Goal: Navigation & Orientation: Find specific page/section

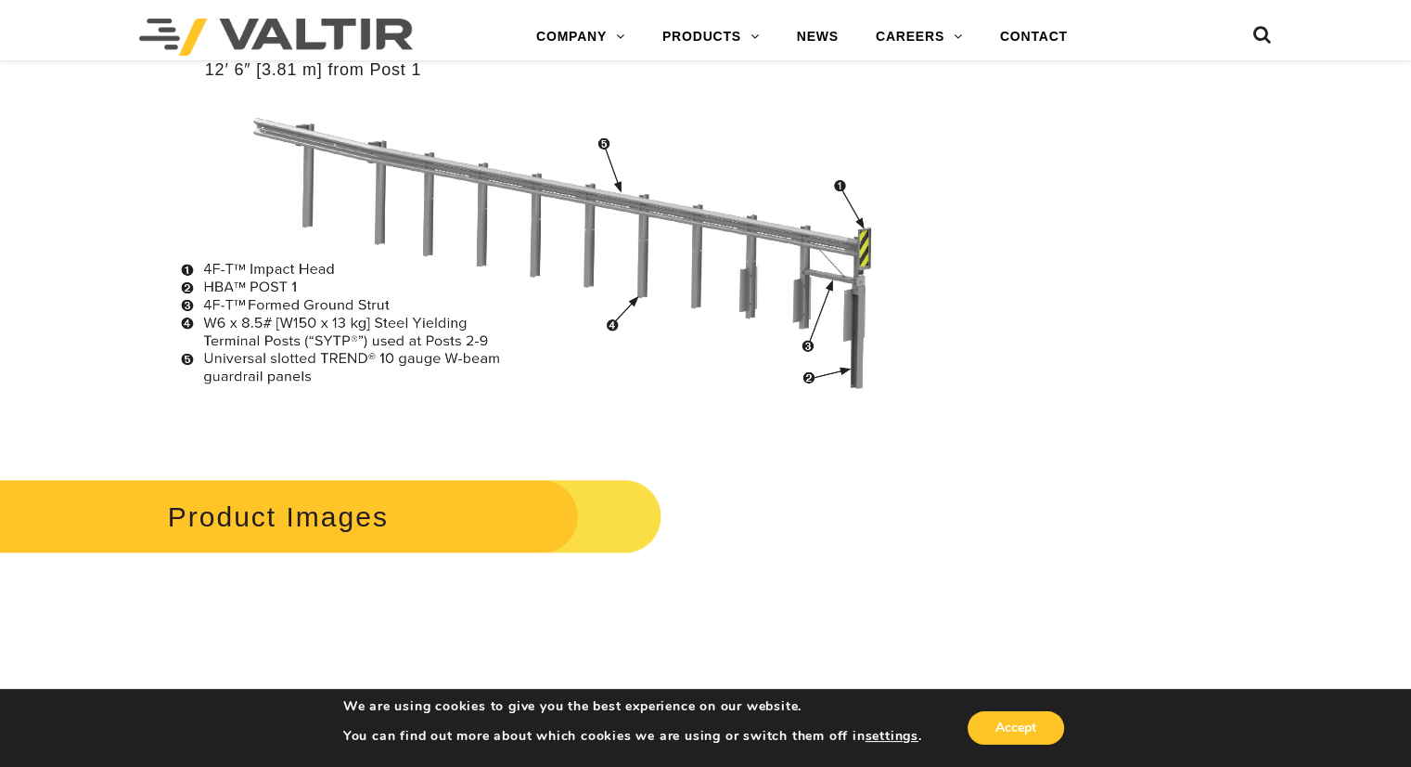
scroll to position [1600, 0]
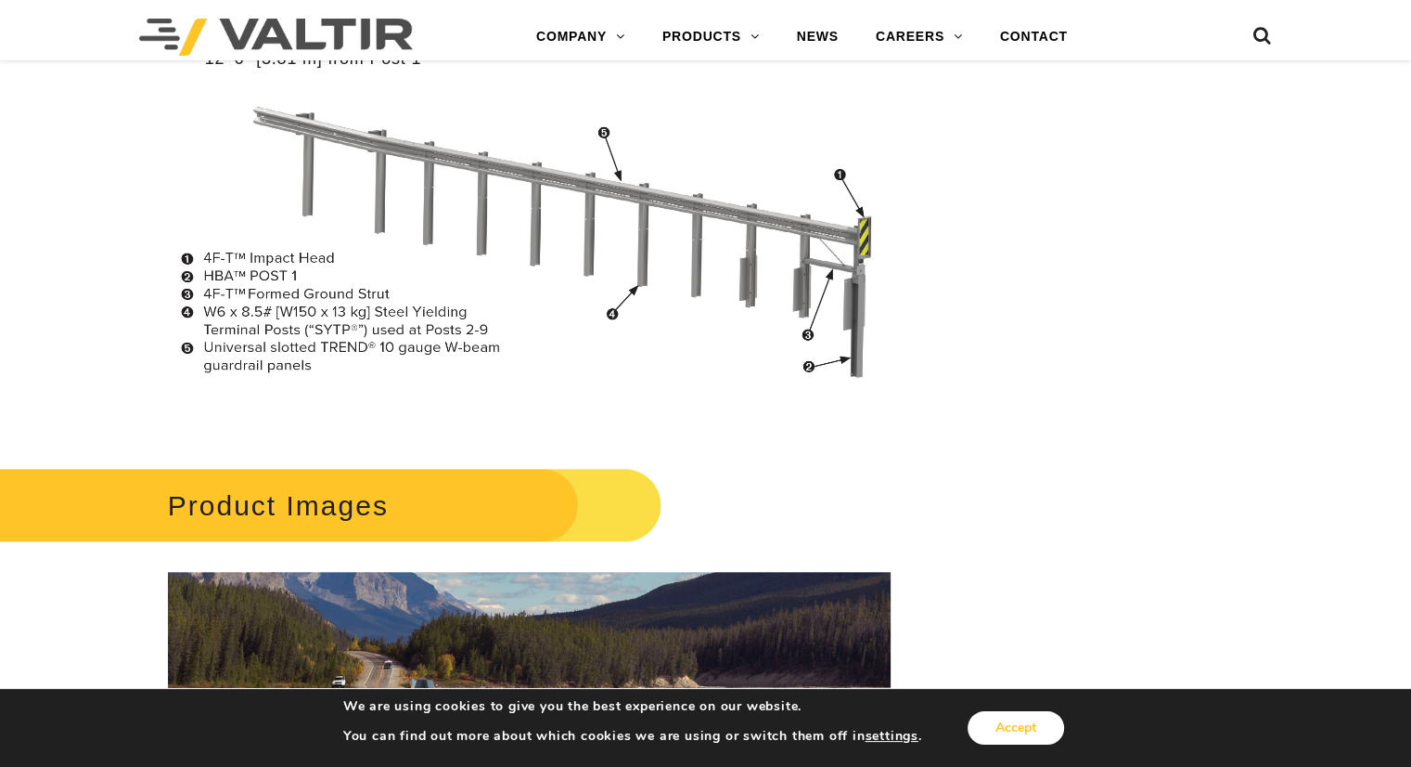
click at [1012, 731] on button "Accept" at bounding box center [1016, 727] width 97 height 33
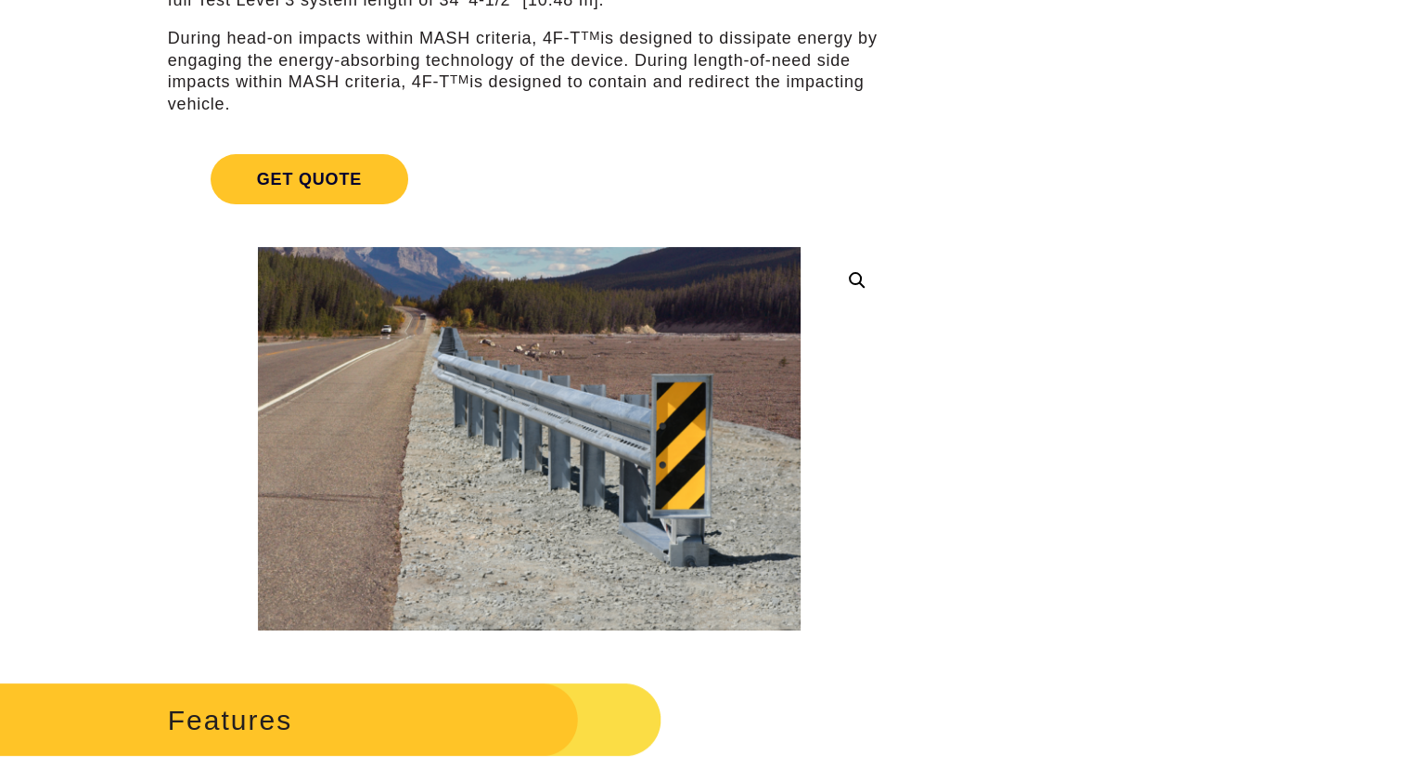
scroll to position [0, 0]
